Goal: Contribute content

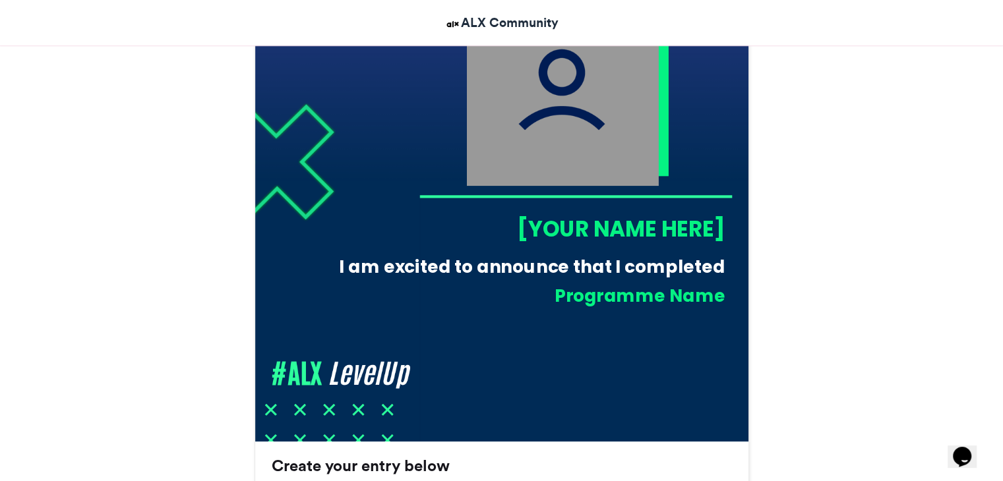
scroll to position [461, 0]
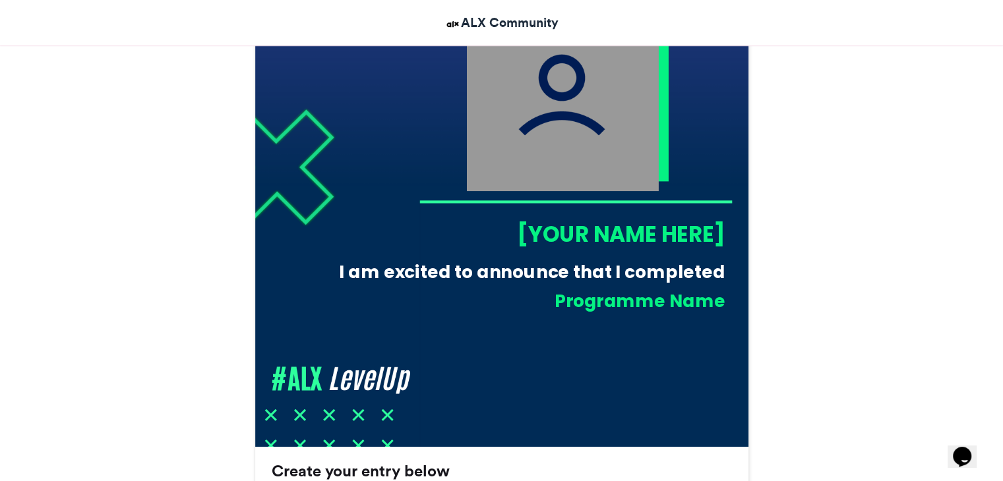
click at [671, 230] on div "[YOUR NAME HERE]" at bounding box center [572, 234] width 306 height 30
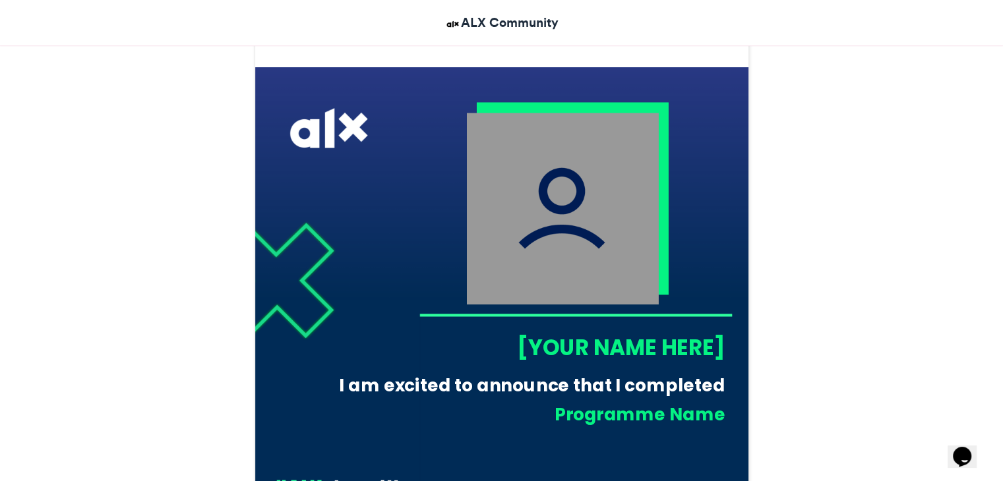
scroll to position [343, 0]
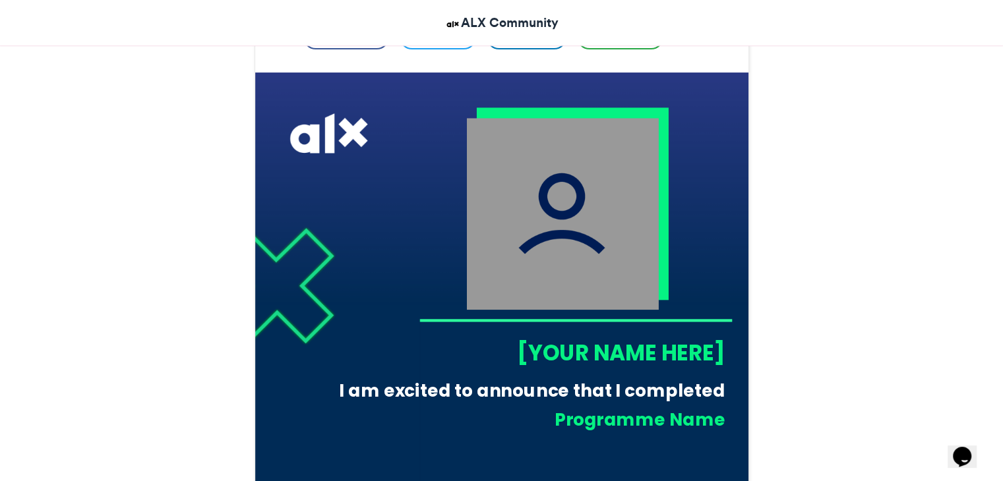
click at [614, 200] on img at bounding box center [562, 214] width 192 height 192
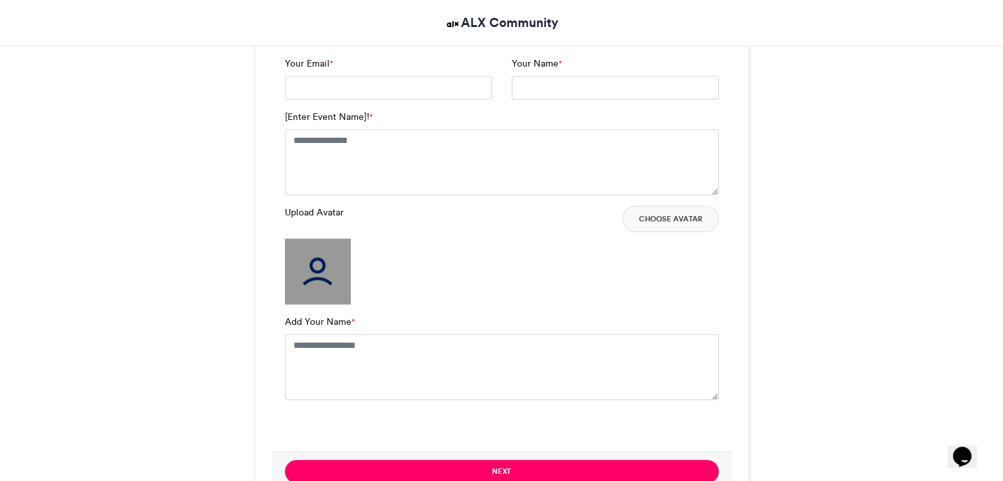
scroll to position [914, 0]
click at [345, 256] on img at bounding box center [318, 271] width 66 height 66
click at [370, 349] on textarea "Add Your Name *" at bounding box center [502, 367] width 434 height 66
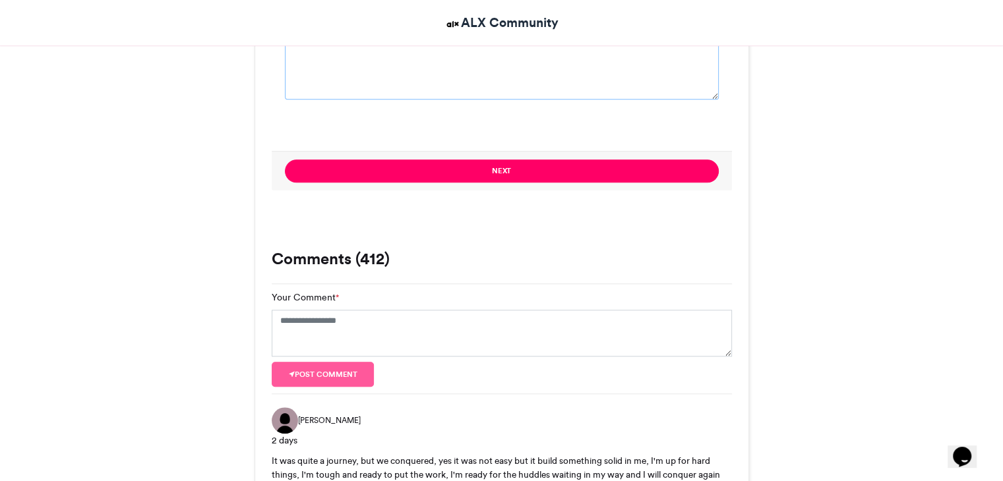
scroll to position [1225, 0]
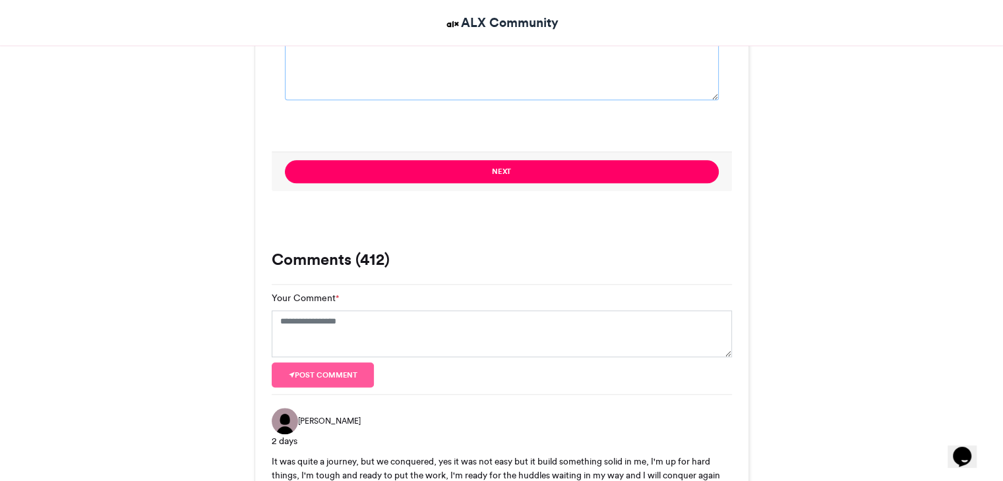
type textarea "**********"
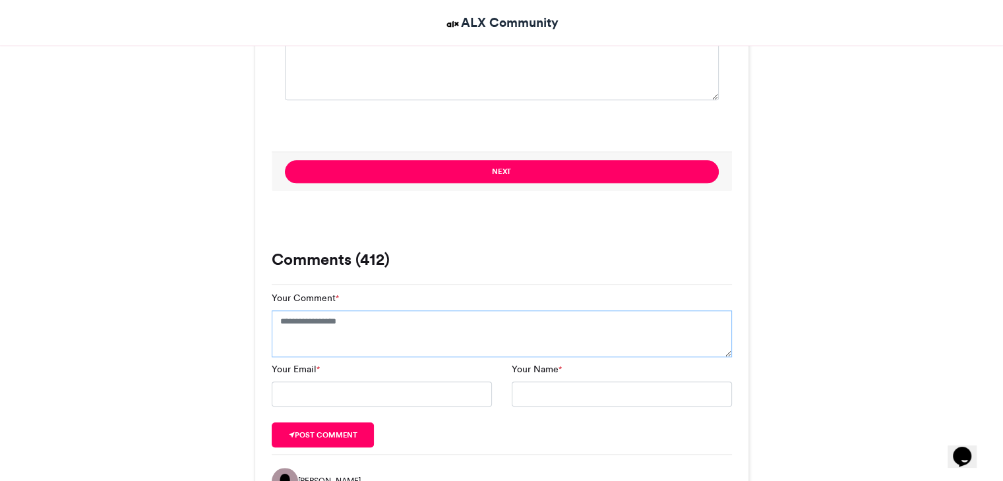
click at [335, 336] on textarea "Your Comment *" at bounding box center [502, 333] width 460 height 47
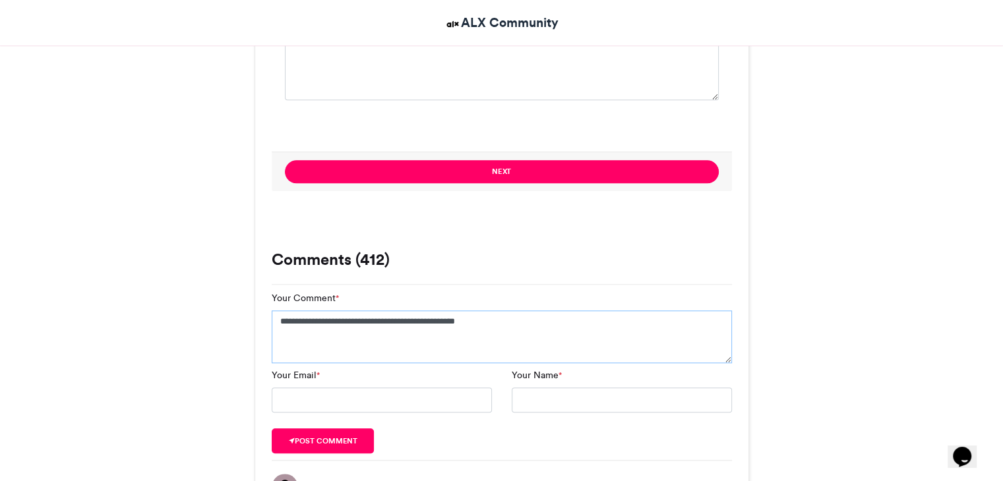
type textarea "**********"
click at [364, 407] on input "Your Email *" at bounding box center [382, 400] width 220 height 25
type input "**********"
click at [556, 384] on div "Your Name *" at bounding box center [622, 390] width 240 height 44
click at [556, 394] on input "Your Name *" at bounding box center [622, 400] width 220 height 25
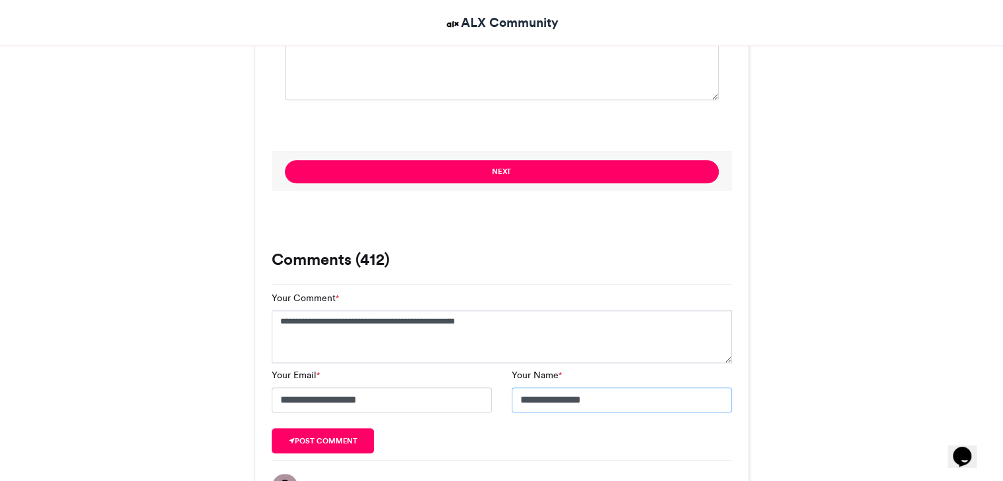
click at [602, 400] on input "**********" at bounding box center [622, 400] width 220 height 25
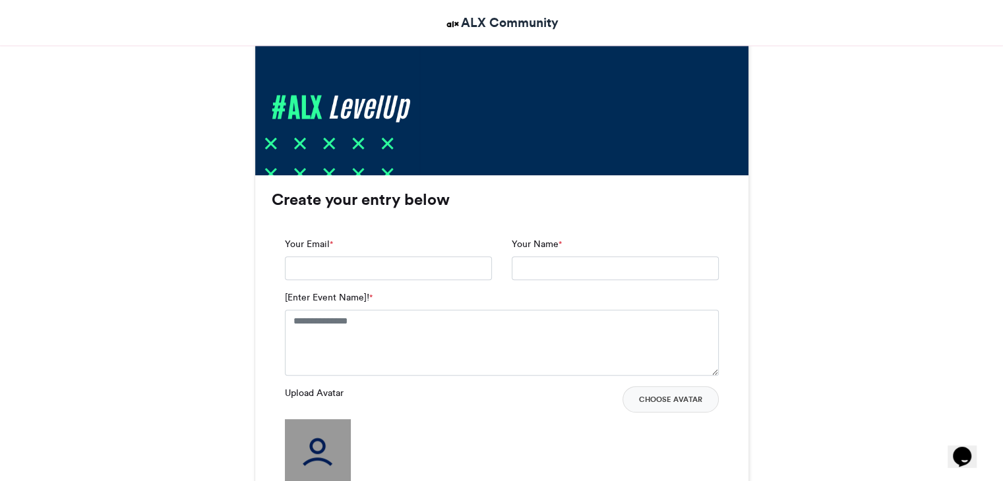
scroll to position [724, 0]
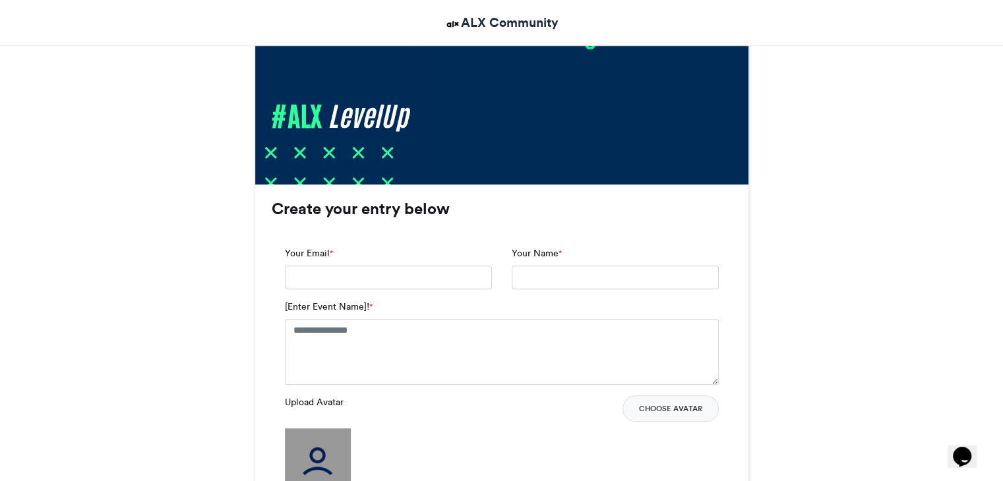
type input "**********"
click at [480, 285] on input "Your Email *" at bounding box center [388, 278] width 207 height 24
type input "**********"
click at [568, 276] on input "Your Name *" at bounding box center [615, 278] width 207 height 24
type input "**********"
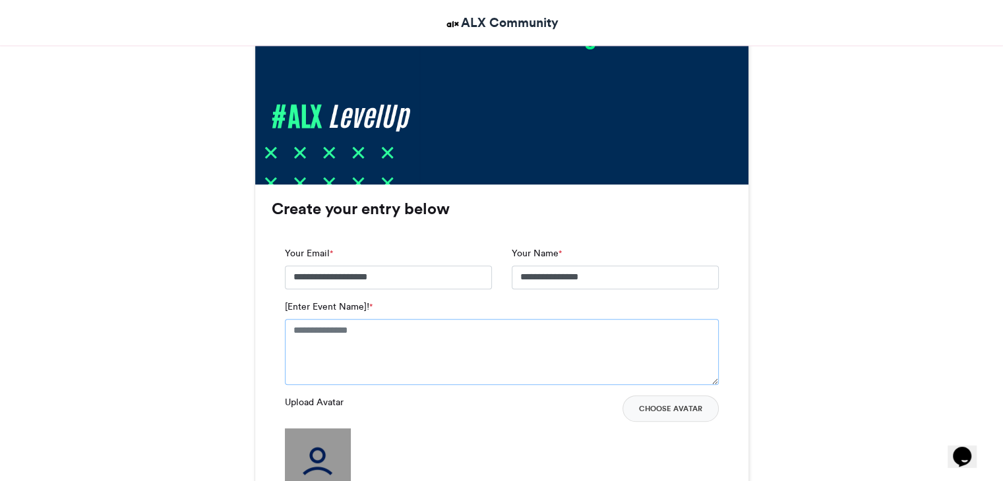
click at [432, 332] on textarea "[Enter Event Name]! *" at bounding box center [502, 352] width 434 height 66
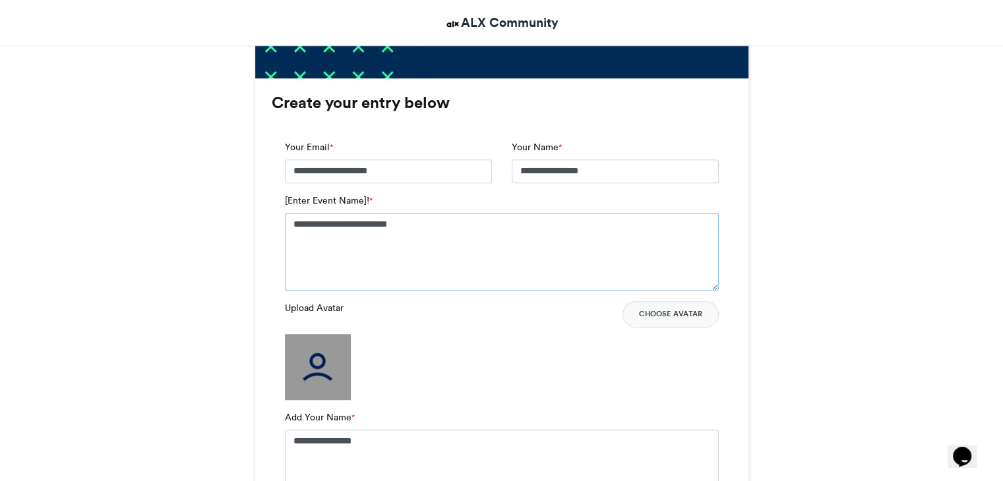
scroll to position [835, 0]
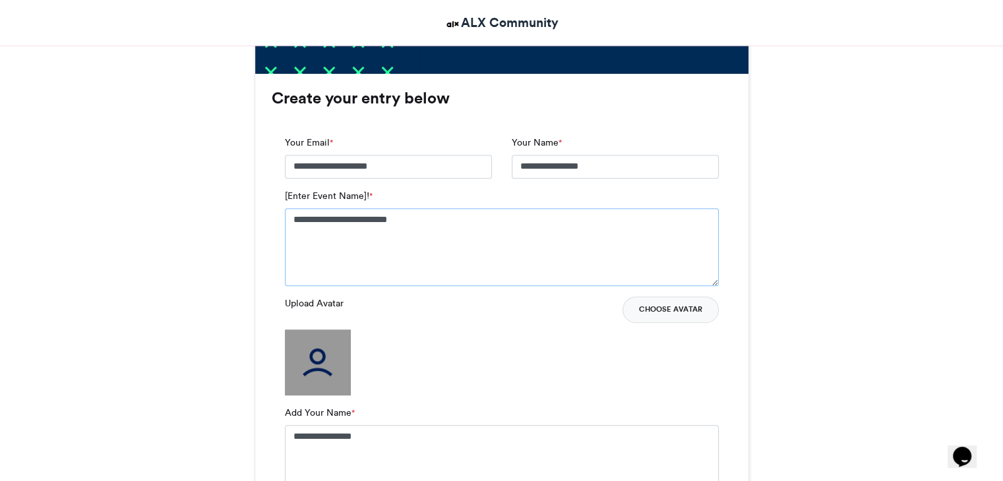
type textarea "**********"
click at [661, 310] on button "Choose Avatar" at bounding box center [670, 310] width 96 height 26
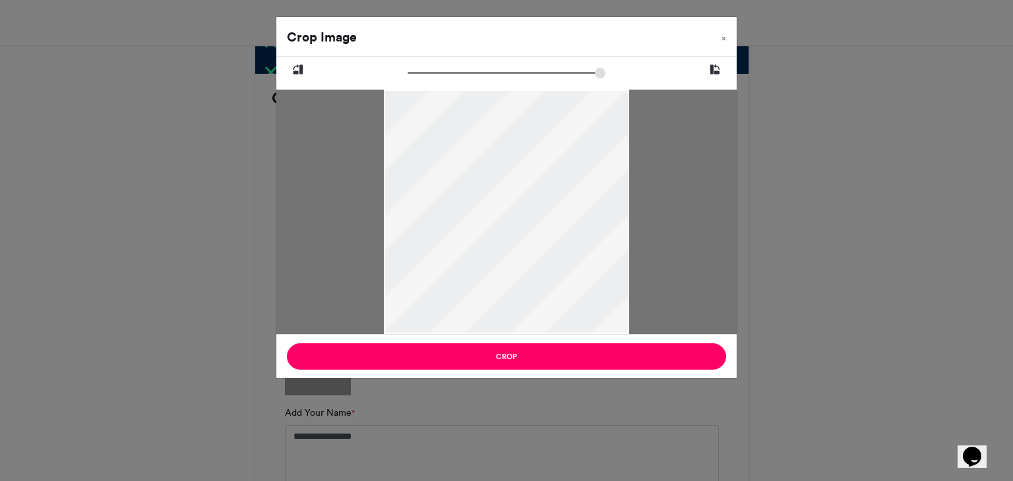
drag, startPoint x: 525, startPoint y: 332, endPoint x: 554, endPoint y: 239, distance: 97.6
click at [554, 239] on div at bounding box center [506, 212] width 245 height 245
click at [720, 38] on button "×" at bounding box center [724, 35] width 26 height 37
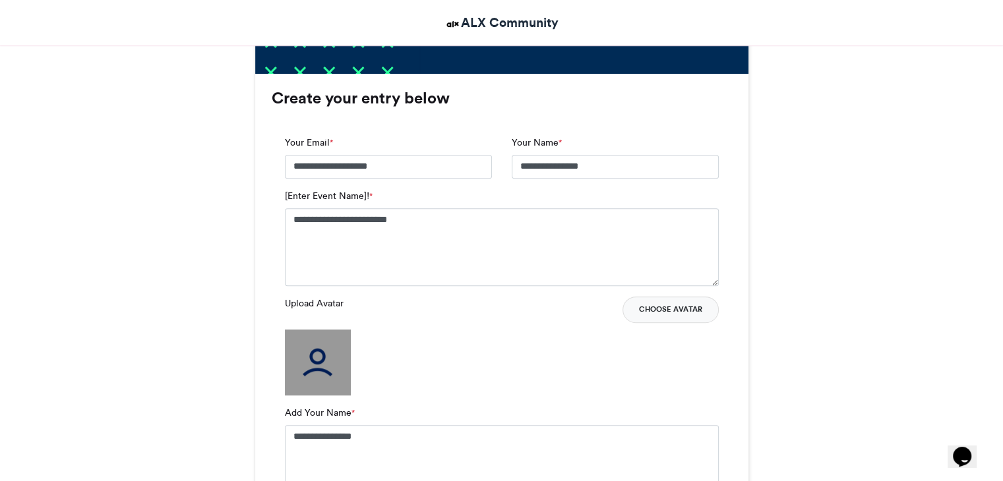
click at [695, 305] on button "Choose Avatar" at bounding box center [670, 310] width 96 height 26
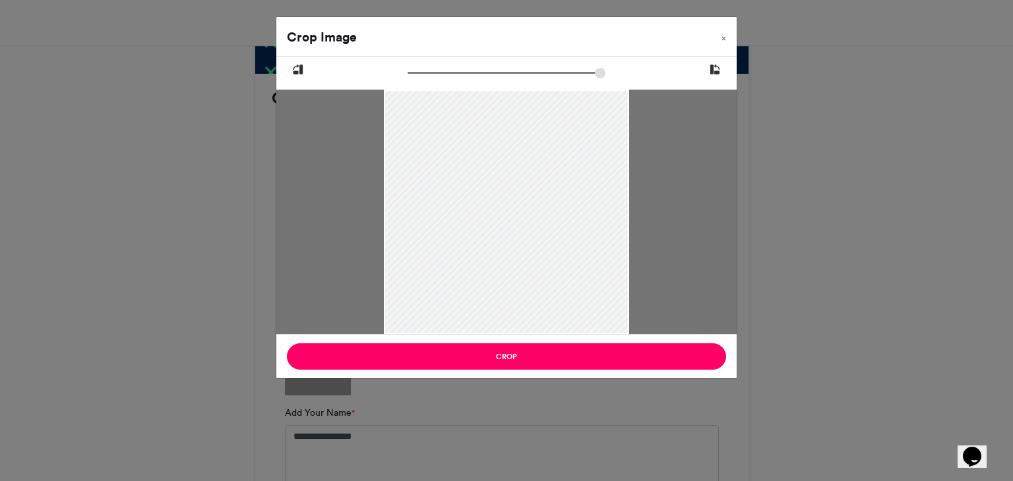
drag, startPoint x: 498, startPoint y: 211, endPoint x: 494, endPoint y: 283, distance: 72.6
click at [494, 283] on div at bounding box center [506, 252] width 245 height 326
type input "******"
click at [463, 73] on input "zoom" at bounding box center [506, 73] width 198 height 13
drag, startPoint x: 507, startPoint y: 169, endPoint x: 523, endPoint y: 274, distance: 106.0
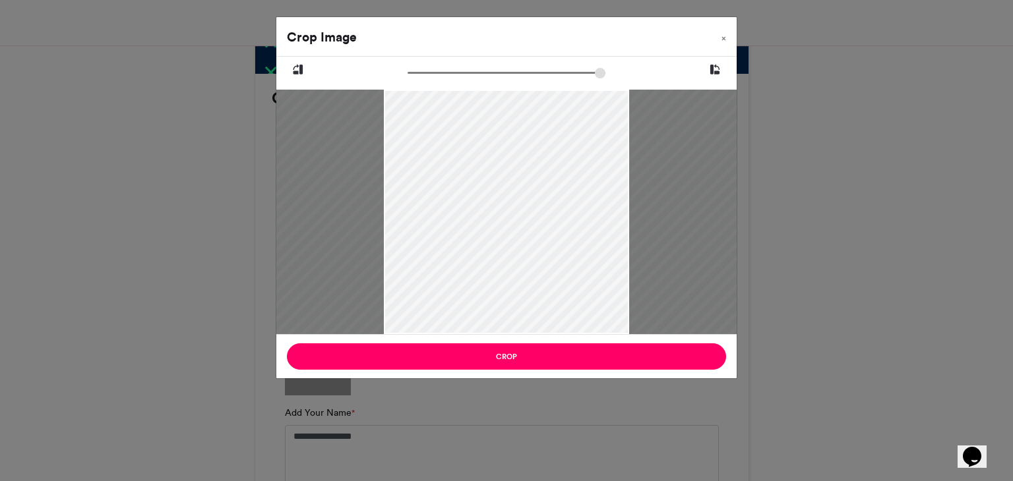
click at [523, 274] on div at bounding box center [522, 399] width 501 height 668
click at [773, 169] on div "Crop Image × Crop" at bounding box center [506, 240] width 1013 height 481
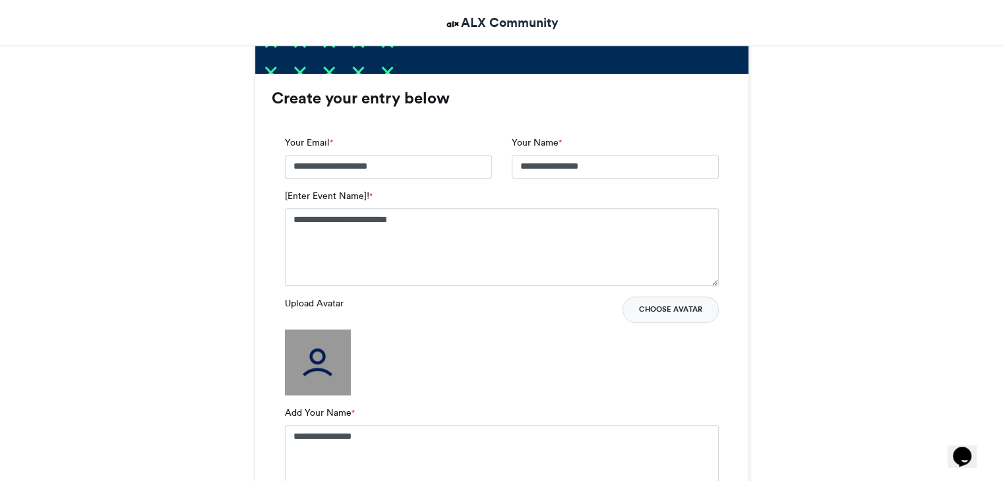
click at [687, 312] on button "Choose Avatar" at bounding box center [670, 310] width 96 height 26
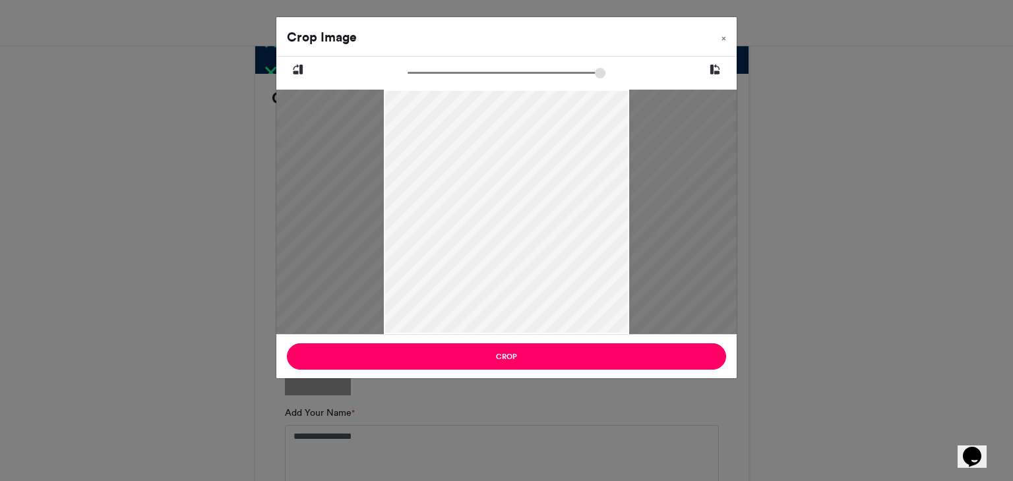
click at [514, 77] on input "zoom" at bounding box center [506, 73] width 198 height 13
drag, startPoint x: 498, startPoint y: 154, endPoint x: 537, endPoint y: 375, distance: 224.9
click at [537, 375] on div "Crop Image × Crop" at bounding box center [506, 197] width 461 height 363
drag, startPoint x: 558, startPoint y: 218, endPoint x: 567, endPoint y: 304, distance: 86.2
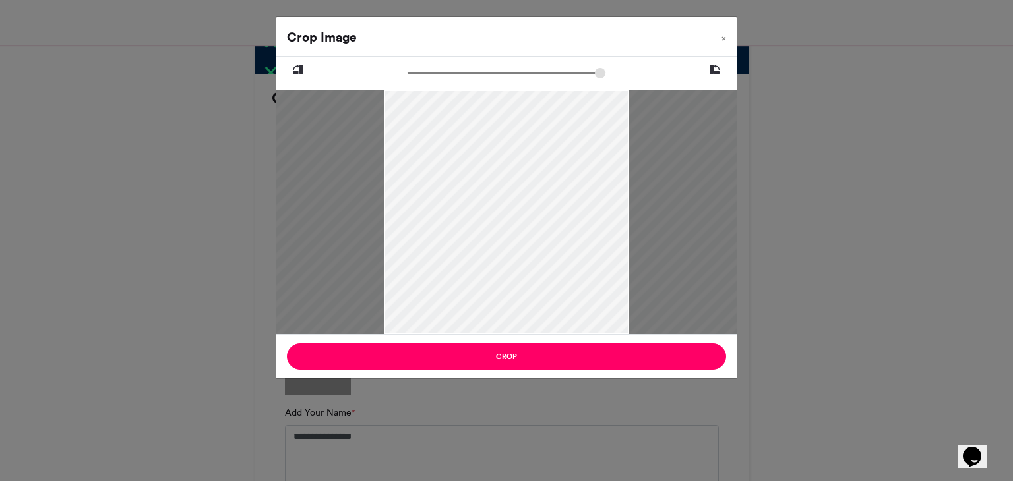
drag, startPoint x: 513, startPoint y: 66, endPoint x: 480, endPoint y: 76, distance: 34.6
click at [480, 76] on input "zoom" at bounding box center [506, 73] width 198 height 13
drag, startPoint x: 519, startPoint y: 206, endPoint x: 521, endPoint y: 179, distance: 27.7
click at [521, 179] on div at bounding box center [544, 420] width 583 height 777
drag, startPoint x: 478, startPoint y: 71, endPoint x: 467, endPoint y: 71, distance: 11.2
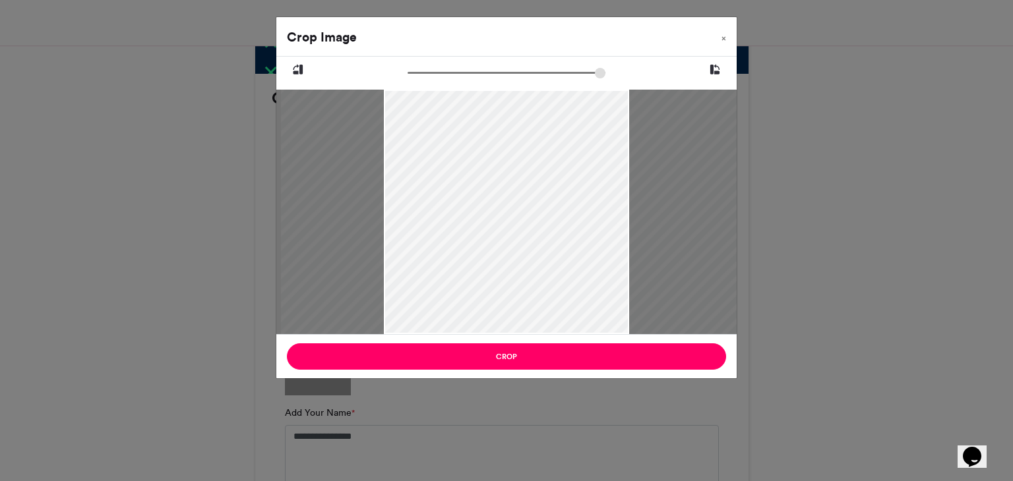
click at [467, 71] on input "zoom" at bounding box center [506, 73] width 198 height 13
click at [498, 127] on div at bounding box center [542, 392] width 519 height 693
drag, startPoint x: 469, startPoint y: 74, endPoint x: 457, endPoint y: 76, distance: 11.9
type input "******"
click at [457, 76] on input "zoom" at bounding box center [506, 73] width 198 height 13
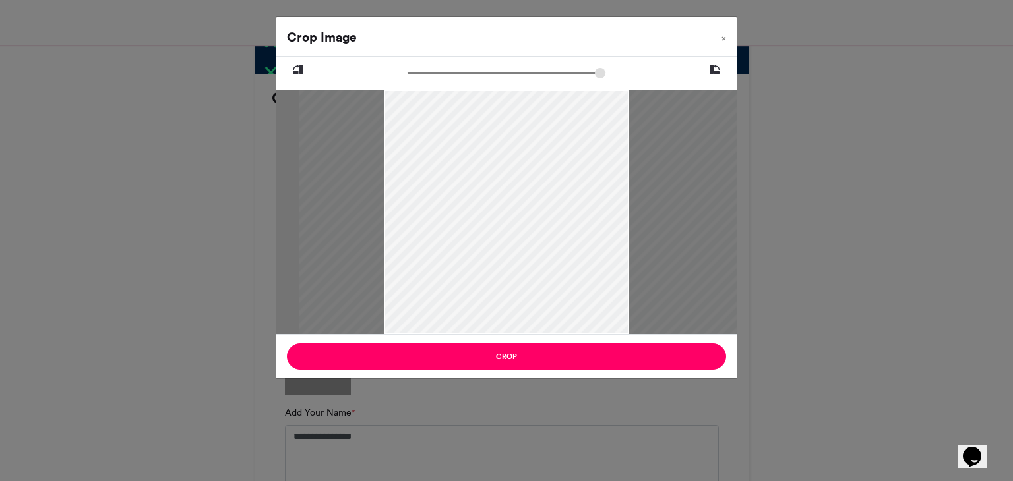
click at [504, 165] on div at bounding box center [534, 371] width 471 height 629
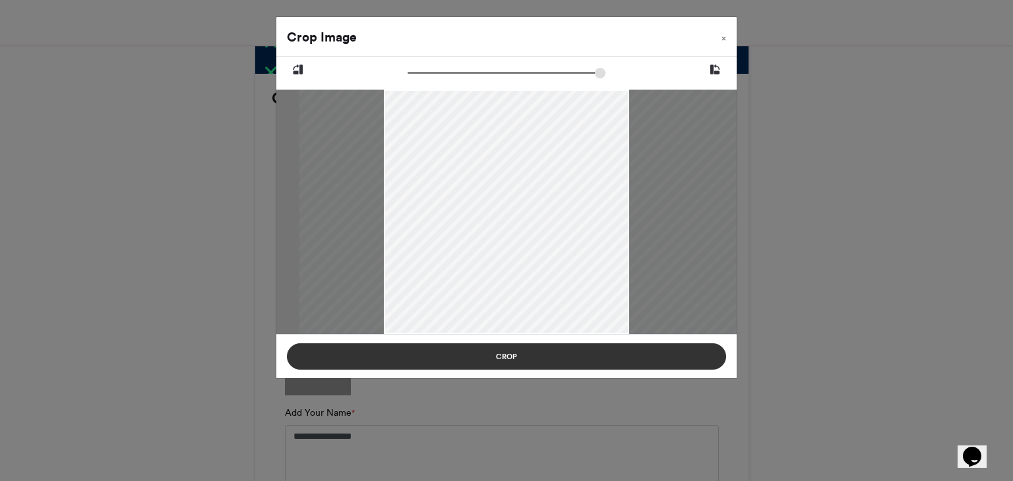
click at [534, 357] on button "Crop" at bounding box center [506, 356] width 439 height 26
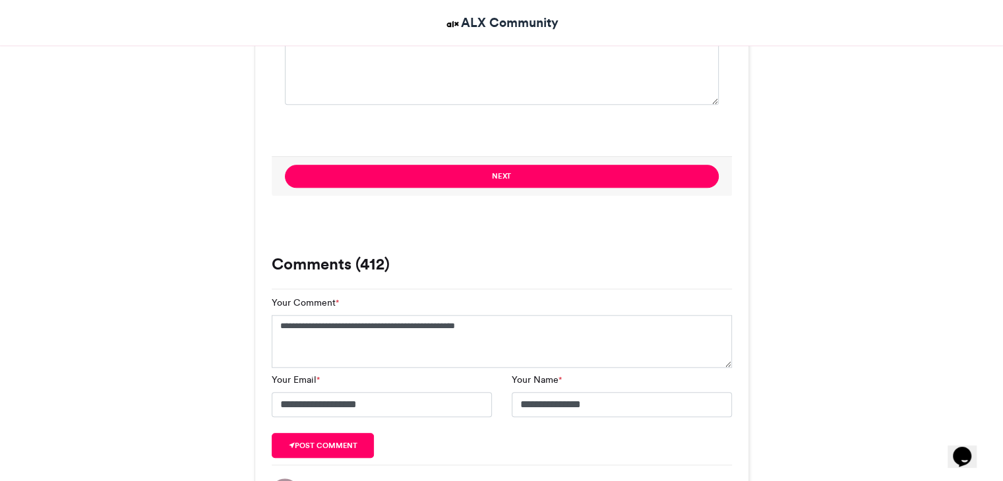
scroll to position [1229, 0]
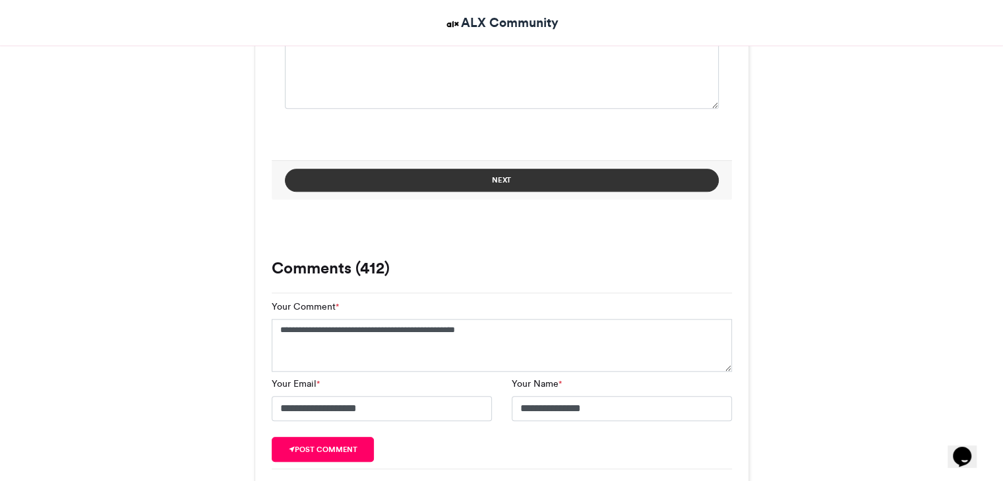
click at [599, 180] on button "Next" at bounding box center [502, 180] width 434 height 23
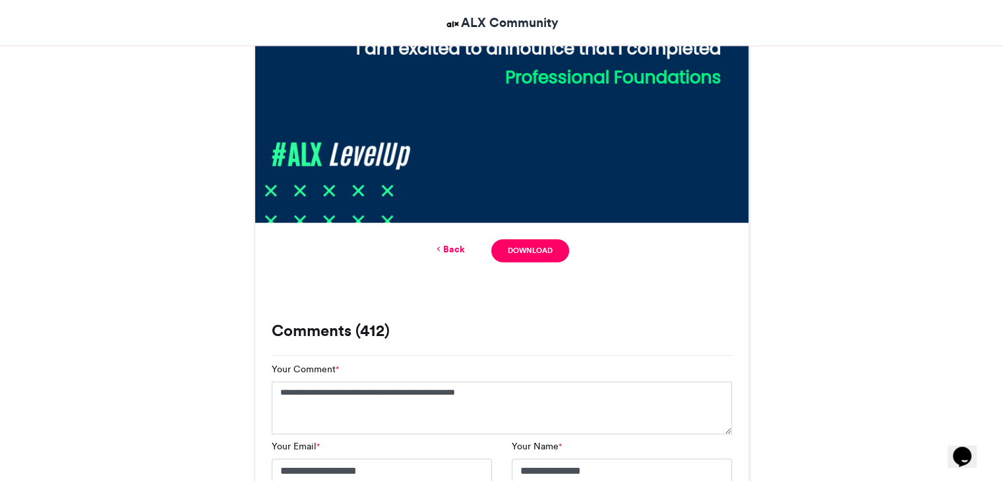
scroll to position [686, 0]
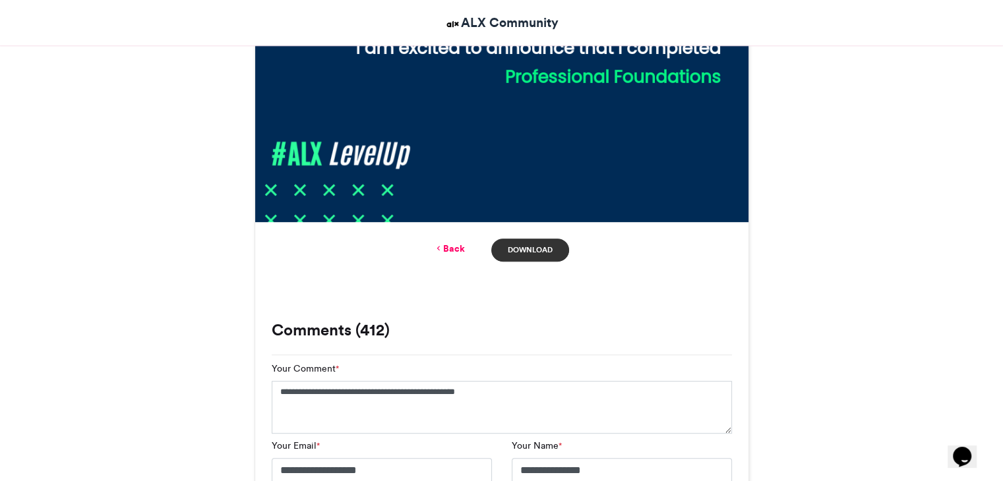
click at [536, 252] on link "Download" at bounding box center [529, 250] width 77 height 23
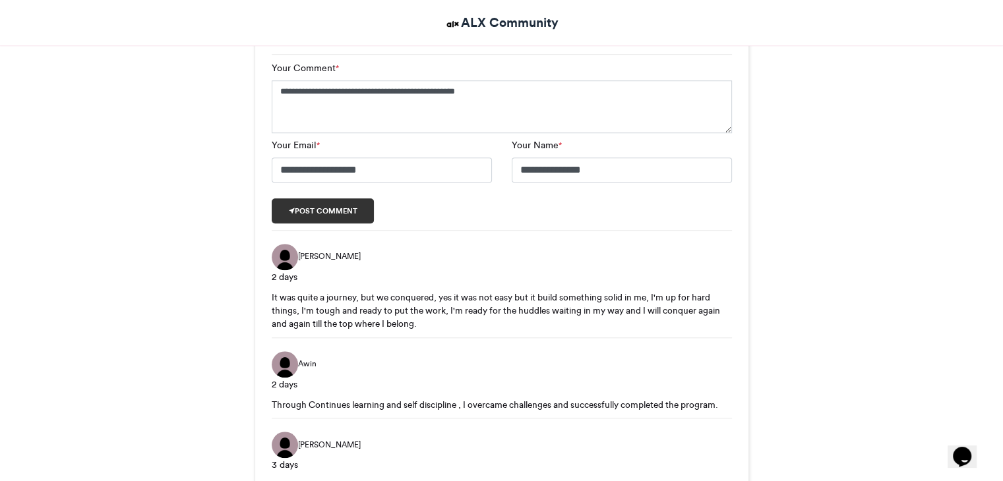
scroll to position [984, 0]
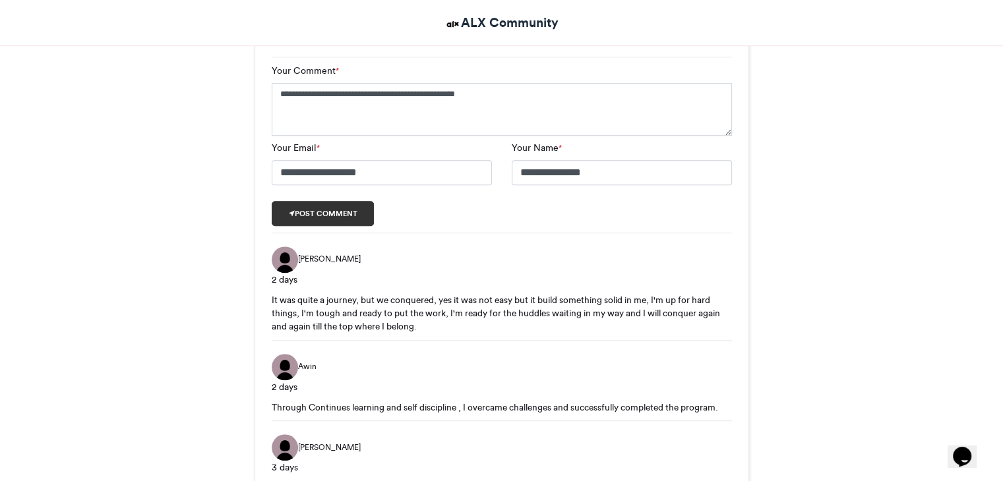
click at [335, 212] on button "Post comment" at bounding box center [323, 213] width 103 height 25
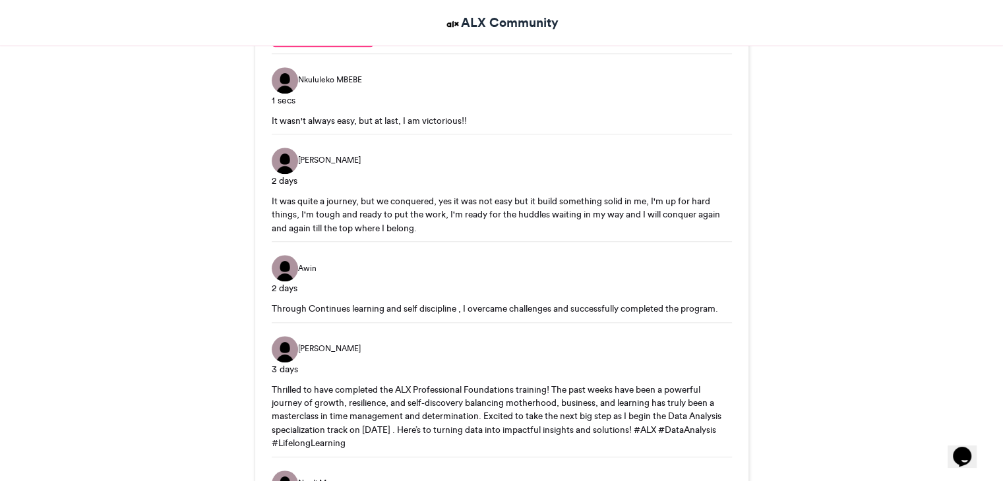
scroll to position [1171, 0]
